Goal: Information Seeking & Learning: Check status

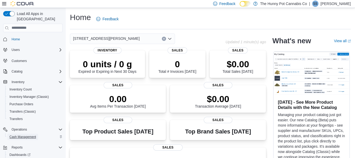
click at [23, 134] on span "Cash Management" at bounding box center [22, 136] width 27 height 4
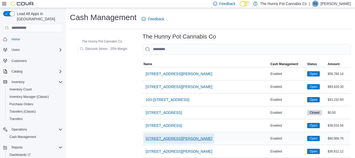
click at [164, 139] on span "[STREET_ADDRESS][PERSON_NAME]" at bounding box center [179, 137] width 67 height 5
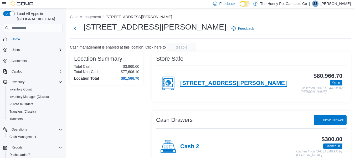
click at [220, 80] on h4 "[STREET_ADDRESS][PERSON_NAME]" at bounding box center [233, 83] width 107 height 7
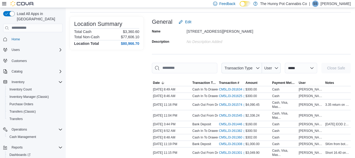
scroll to position [53, 0]
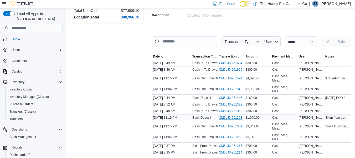
click at [232, 117] on link "CM5LJ3-261308 (opens in a new tab or window)" at bounding box center [233, 117] width 28 height 4
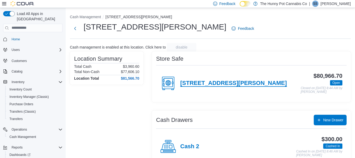
click at [216, 80] on h4 "[STREET_ADDRESS][PERSON_NAME]" at bounding box center [233, 83] width 107 height 7
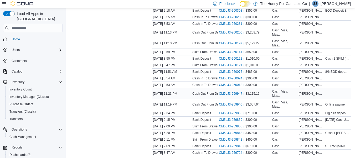
scroll to position [342, 0]
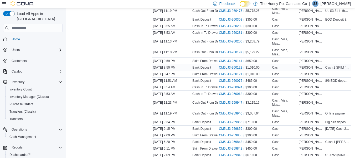
click at [233, 68] on link "CM5LJ3-260122 (opens in a new tab or window)" at bounding box center [233, 67] width 28 height 4
click at [228, 80] on link "CM5LJ3-260075 (opens in a new tab or window)" at bounding box center [233, 80] width 28 height 4
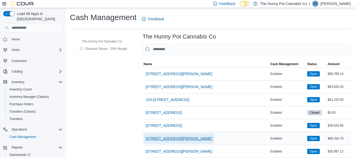
click at [162, 137] on span "[STREET_ADDRESS][PERSON_NAME]" at bounding box center [179, 137] width 67 height 5
